Goal: Transaction & Acquisition: Purchase product/service

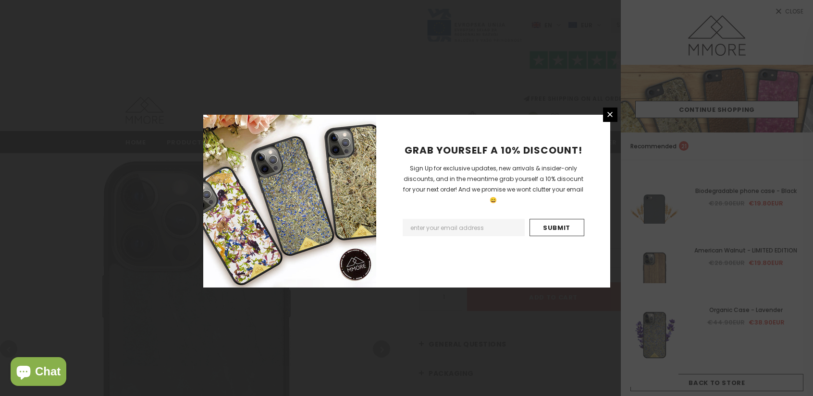
click at [601, 115] on div "GRAB YOURSELF A 10% DISCOUNT! Sign Up for exclusive updates, new arrivals & ins…" at bounding box center [493, 201] width 234 height 173
click at [604, 117] on link at bounding box center [610, 115] width 14 height 14
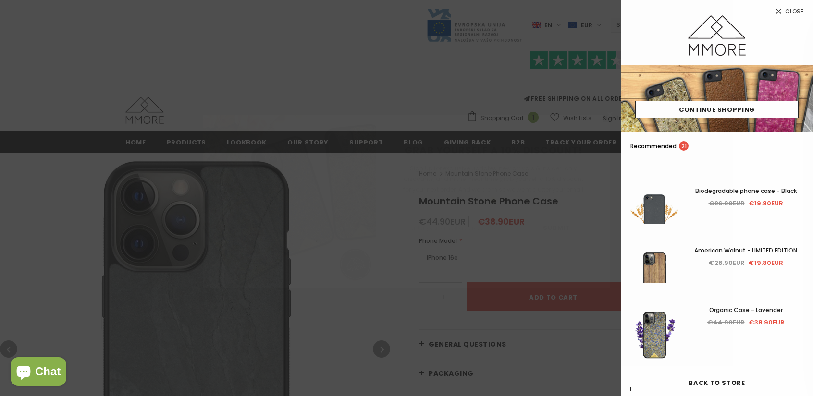
click at [787, 9] on span "Close" at bounding box center [794, 12] width 18 height 6
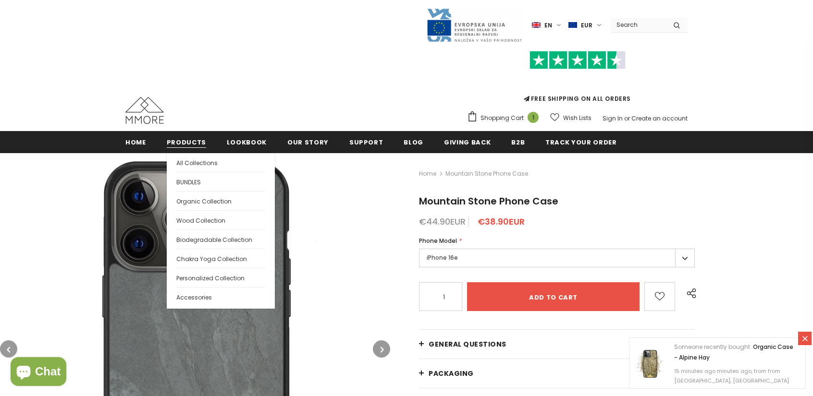
click at [175, 141] on span "Products" at bounding box center [186, 142] width 39 height 9
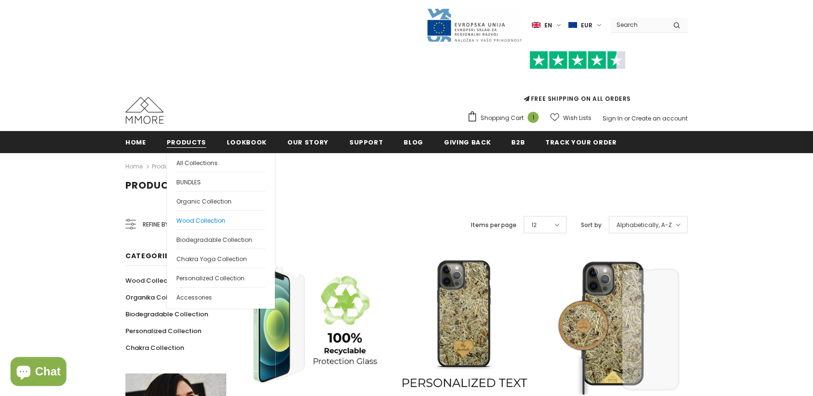
click at [201, 221] on span "Wood Collection" at bounding box center [200, 221] width 49 height 8
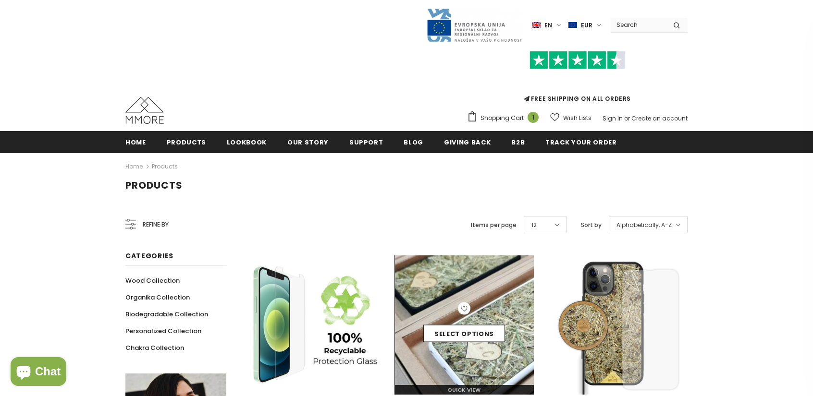
scroll to position [38, 0]
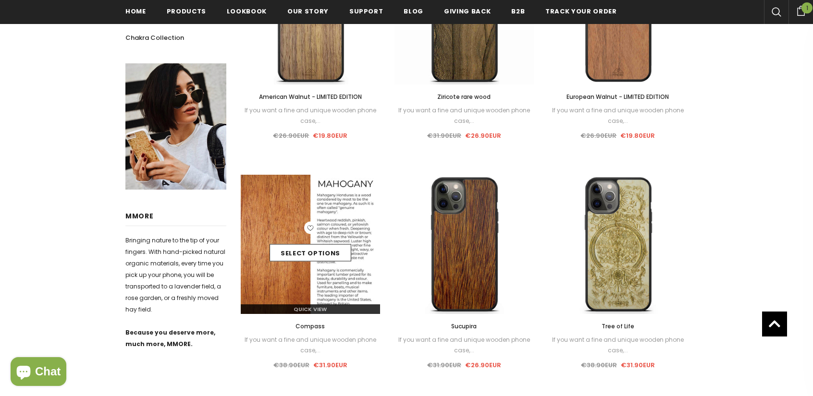
scroll to position [450, 0]
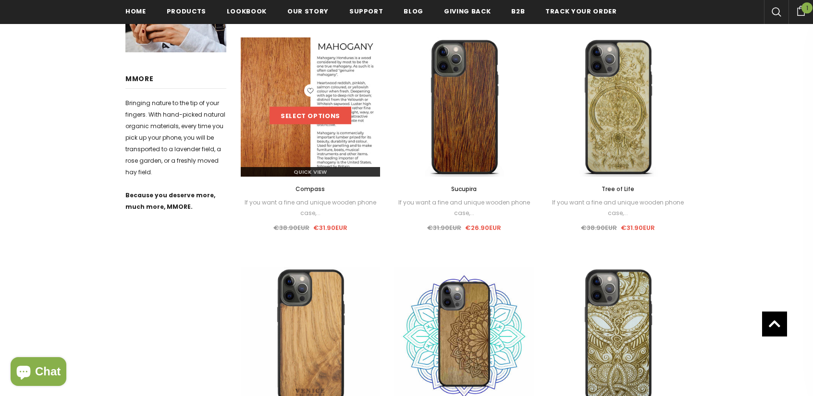
click at [325, 115] on link "Select options" at bounding box center [311, 115] width 82 height 17
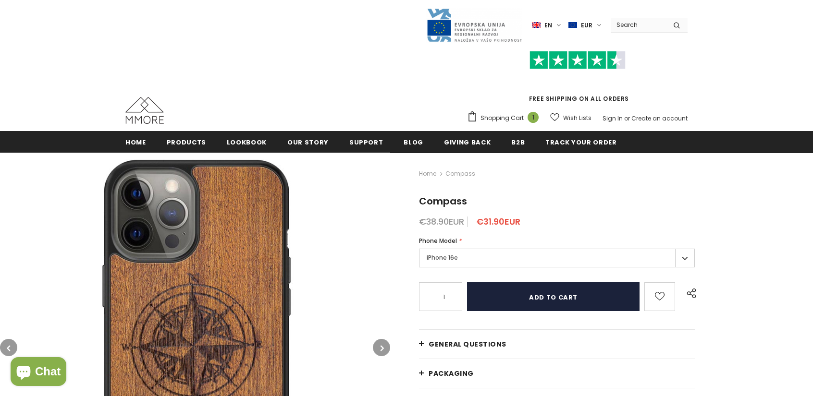
click at [564, 300] on input "Add to cart" at bounding box center [553, 296] width 172 height 29
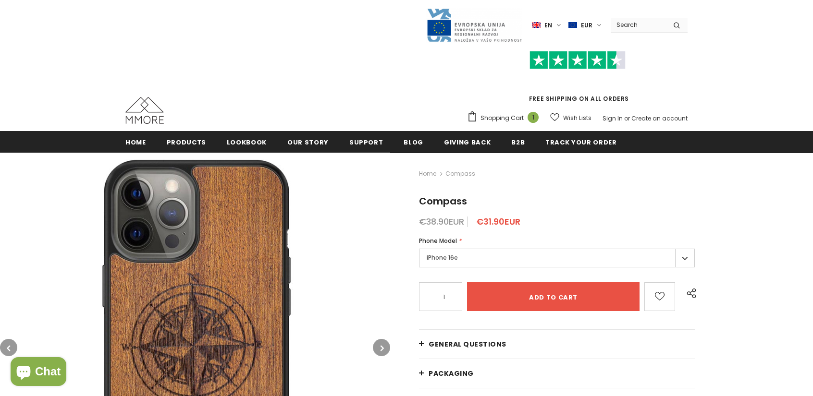
click at [510, 119] on span "Shopping Cart" at bounding box center [501, 118] width 43 height 10
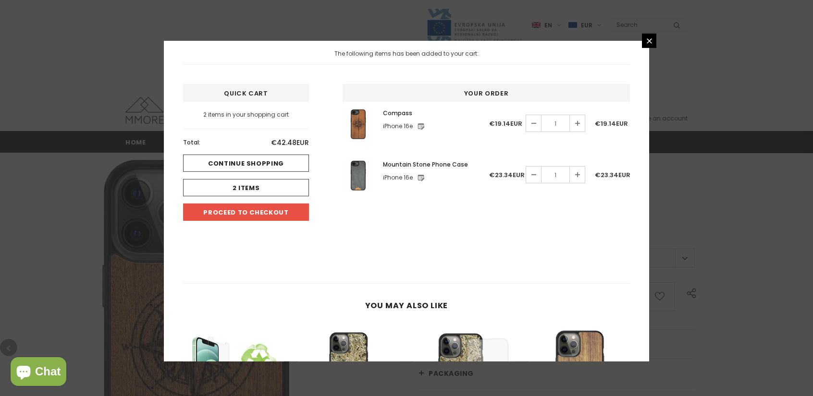
click at [633, 174] on icon at bounding box center [635, 174] width 5 height 5
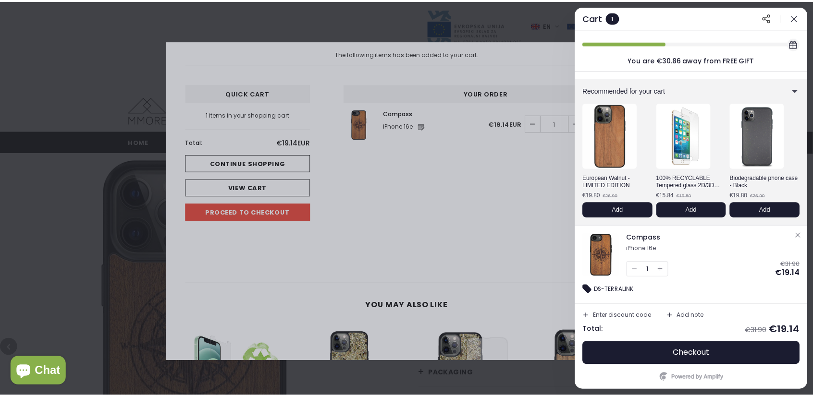
scroll to position [0, 0]
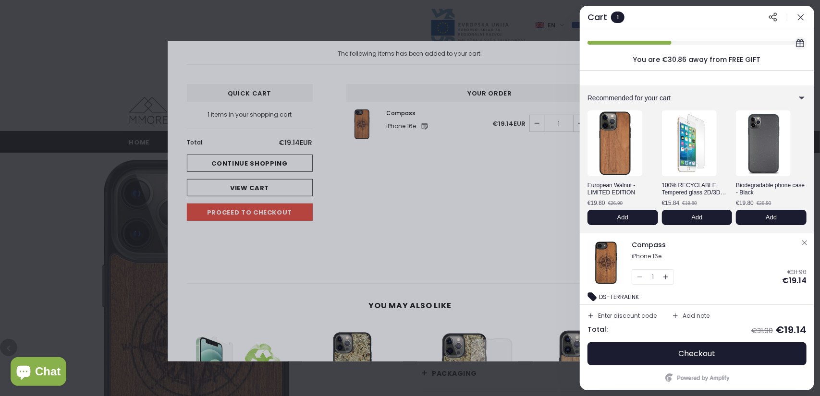
click at [517, 37] on div at bounding box center [410, 198] width 820 height 396
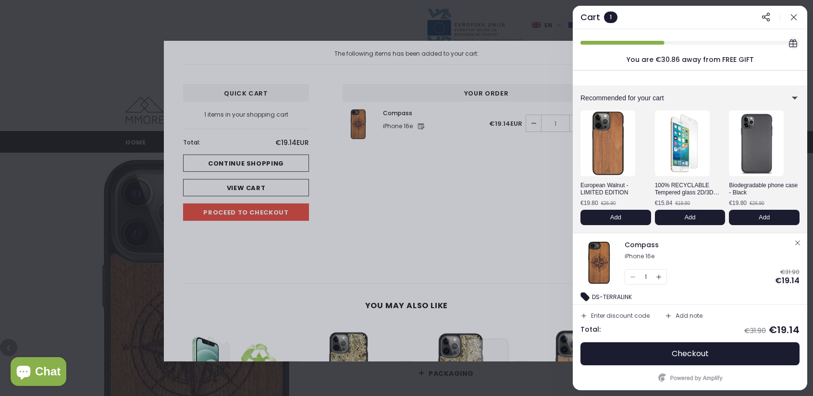
scroll to position [0, 0]
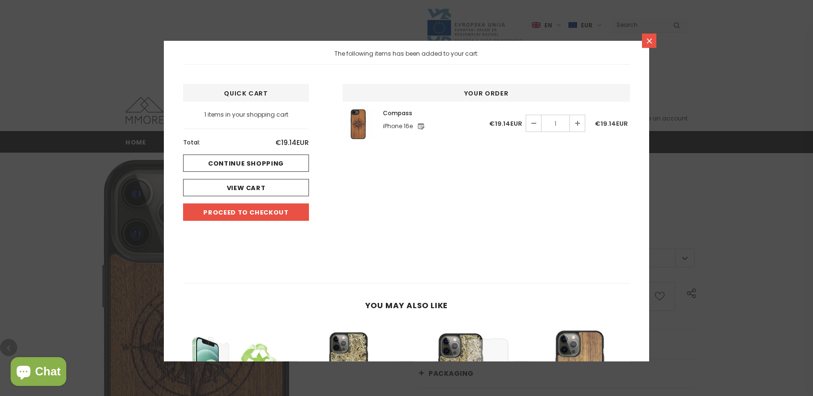
click at [650, 39] on icon at bounding box center [649, 41] width 8 height 8
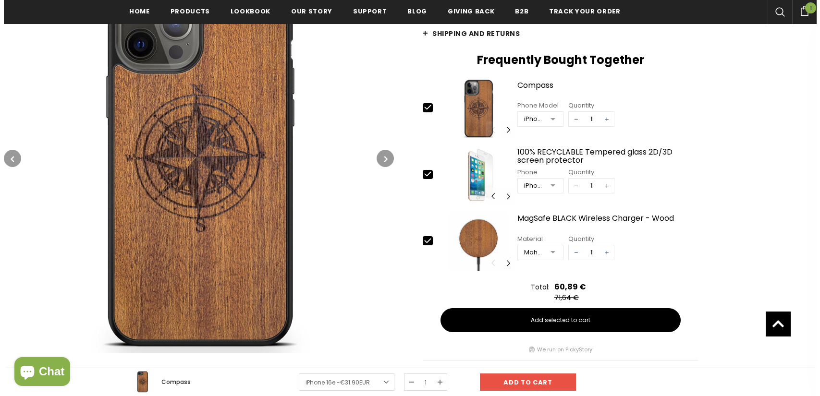
scroll to position [387, 0]
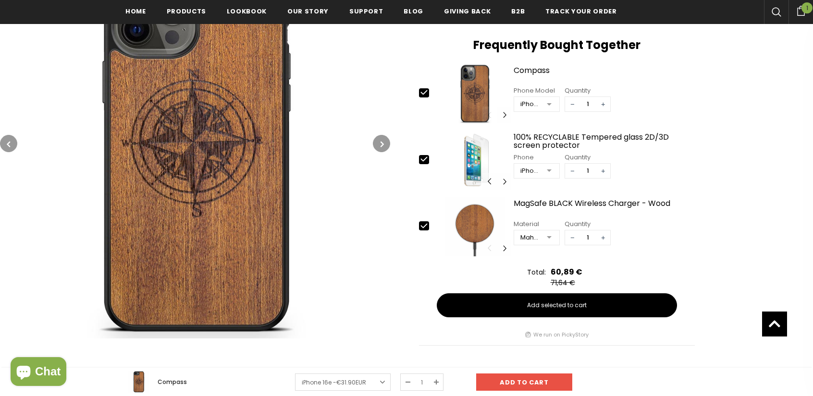
click at [429, 158] on icon at bounding box center [424, 159] width 10 height 10
type input "0"
click at [422, 92] on icon at bounding box center [424, 92] width 6 height 4
type input "0"
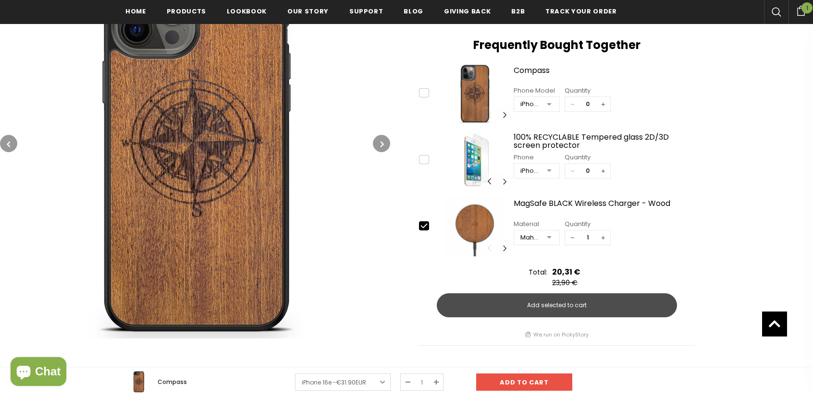
click at [494, 299] on button "Add selected to cart" at bounding box center [557, 306] width 240 height 24
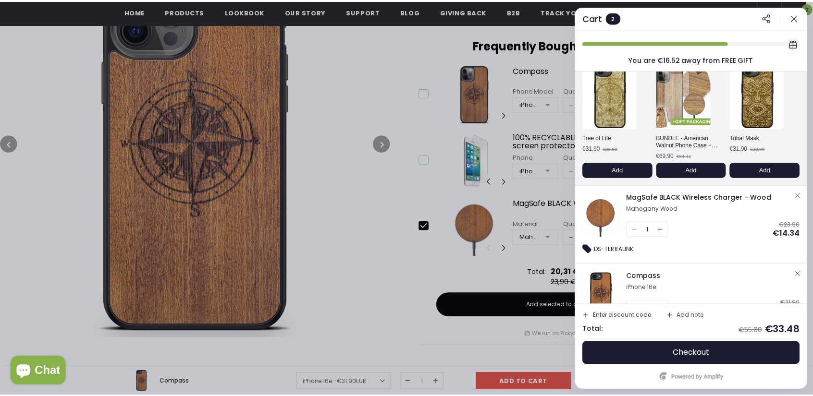
scroll to position [86, 0]
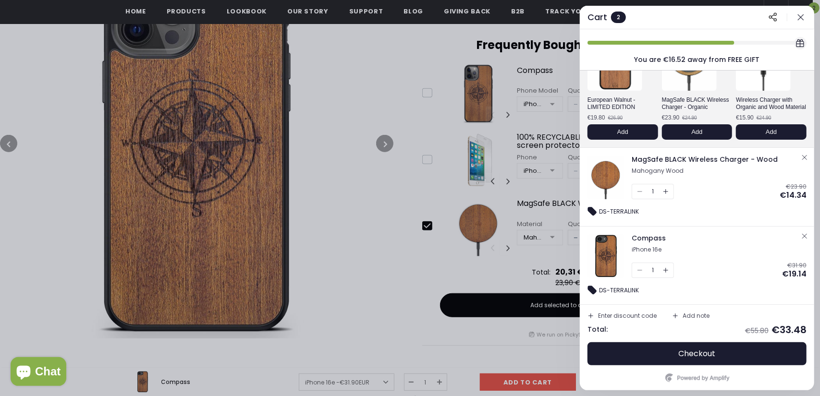
click at [803, 17] on icon "button" at bounding box center [801, 17] width 10 height 10
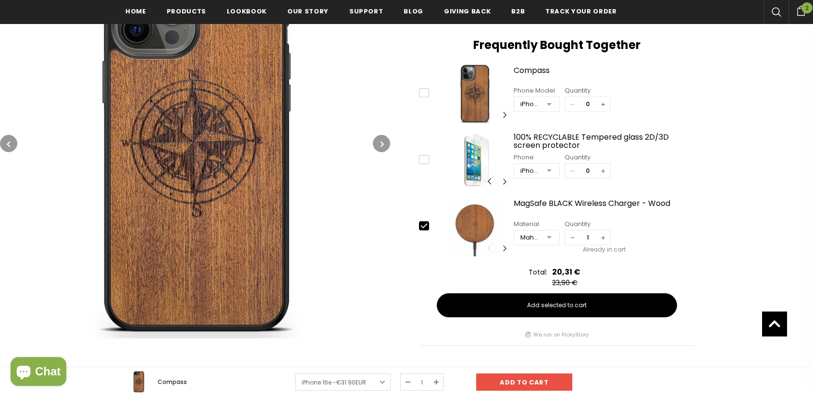
scroll to position [0, 0]
